Goal: Task Accomplishment & Management: Manage account settings

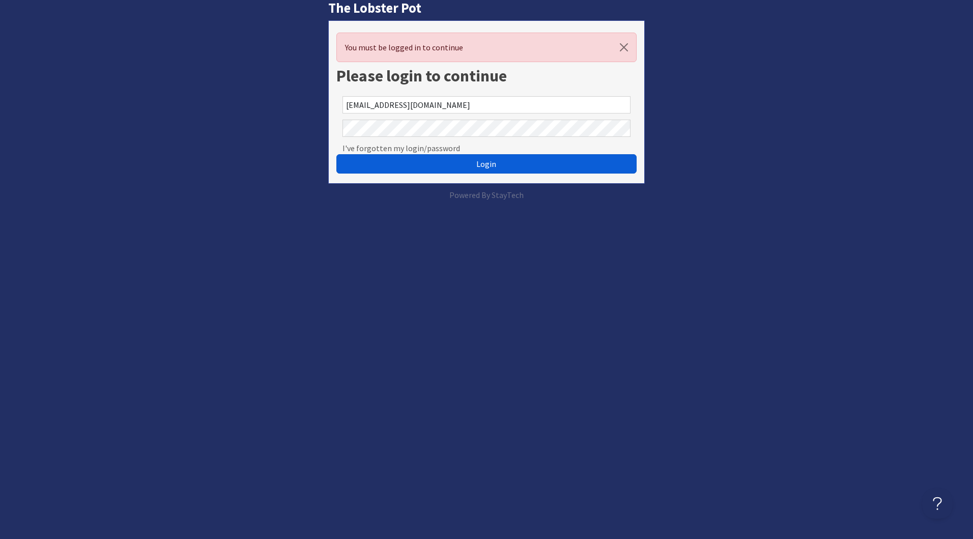
click at [457, 163] on button "Login" at bounding box center [486, 163] width 300 height 19
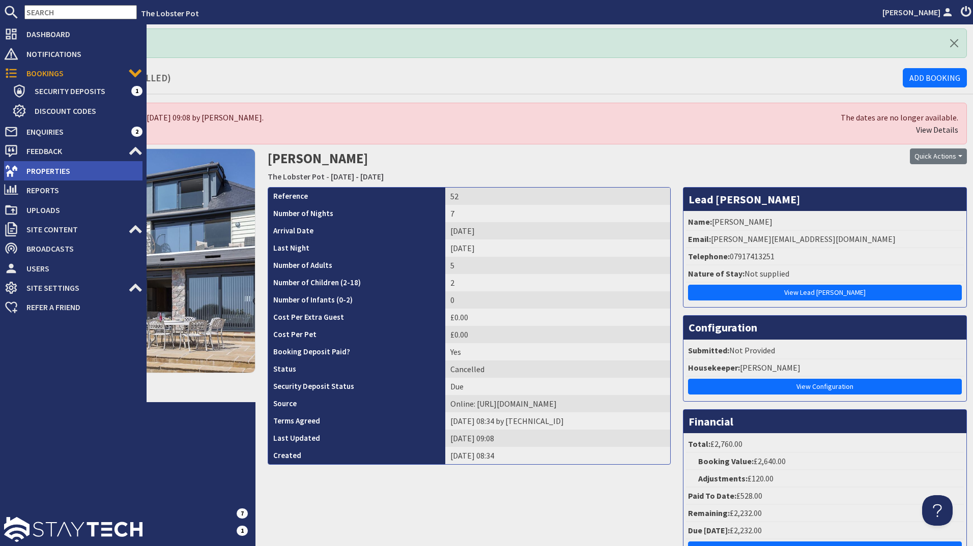
click at [52, 168] on span "Properties" at bounding box center [80, 171] width 124 height 16
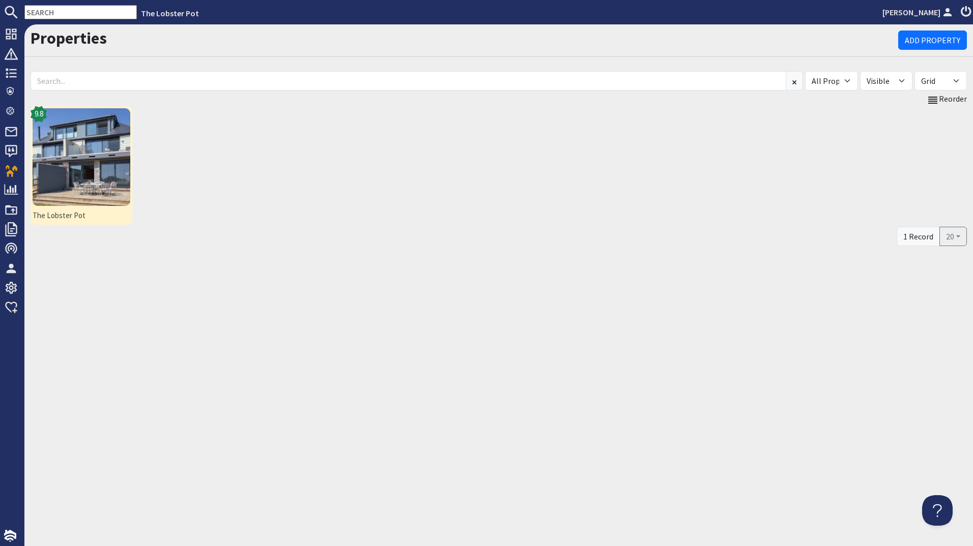
click at [68, 136] on img at bounding box center [82, 157] width 98 height 98
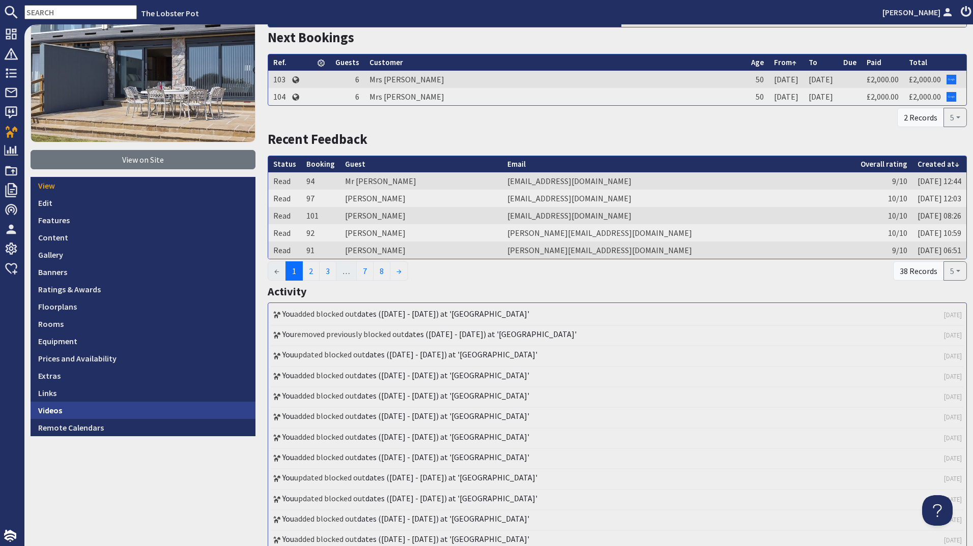
scroll to position [153, 0]
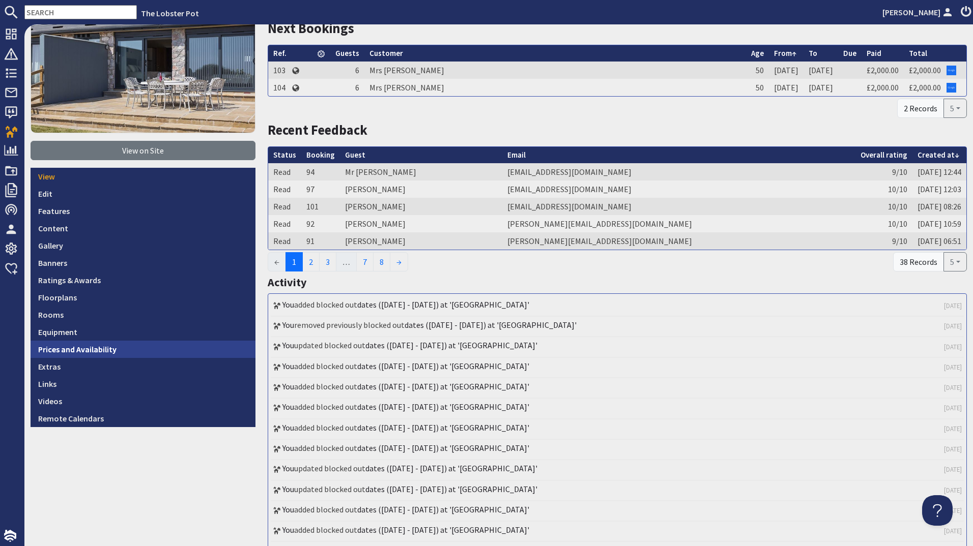
click at [138, 347] on link "Prices and Availability" at bounding box center [143, 349] width 225 height 17
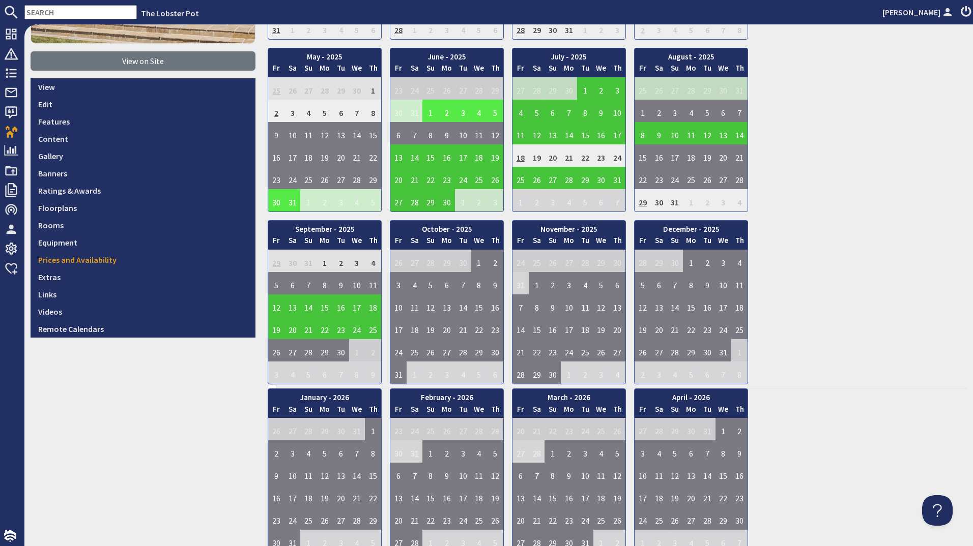
scroll to position [254, 0]
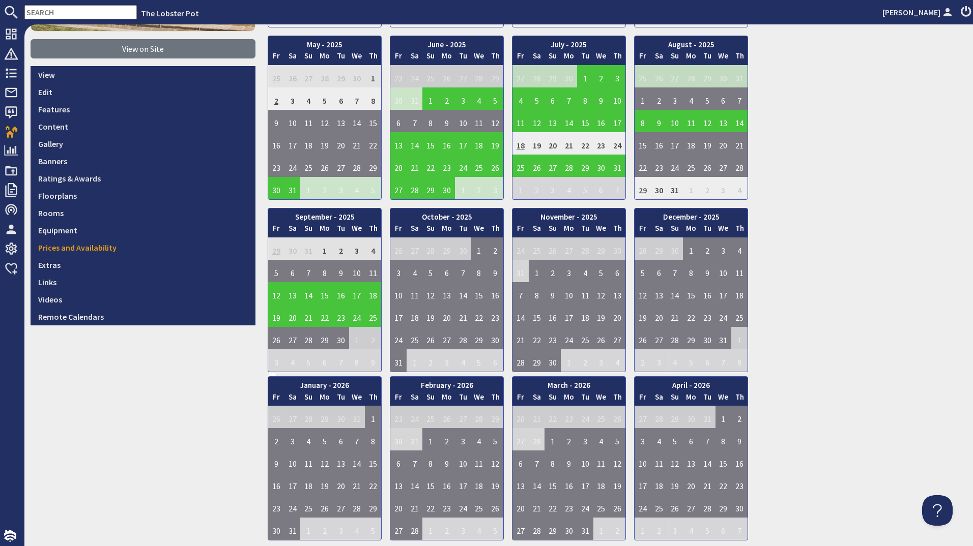
click at [641, 191] on td "29" at bounding box center [642, 188] width 16 height 22
click at [918, 150] on div "January - 2025 Fr Sa Su Mo Tu We Th 27 28 29 30 31 1 2 3 Fr Sa" at bounding box center [617, 117] width 699 height 509
